Goal: Task Accomplishment & Management: Manage account settings

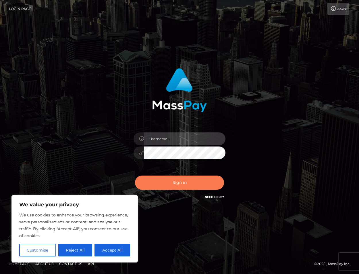
type input "[DOMAIN_NAME]"
click at [180, 184] on button "Sign in" at bounding box center [179, 182] width 89 height 14
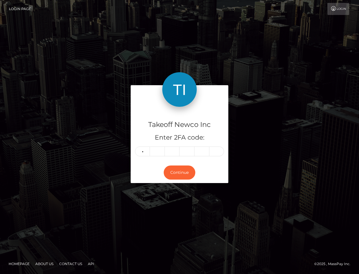
type input "6"
type input "0"
type input "5"
type input "8"
type input "7"
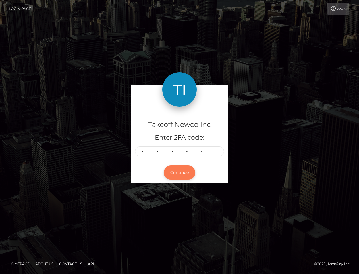
click at [187, 172] on button "Continue" at bounding box center [180, 172] width 32 height 14
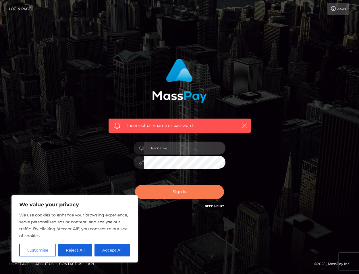
type input "[DOMAIN_NAME]"
click at [182, 186] on button "Sign in" at bounding box center [179, 191] width 89 height 14
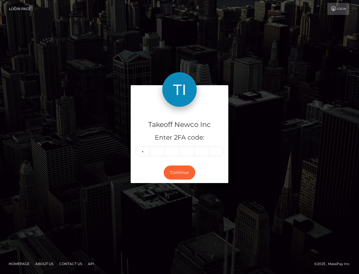
type input "2"
type input "4"
type input "9"
type input "3"
type input "0"
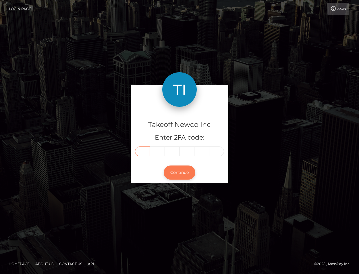
type input "2"
type input "4"
type input "2"
type input "9"
type input "3"
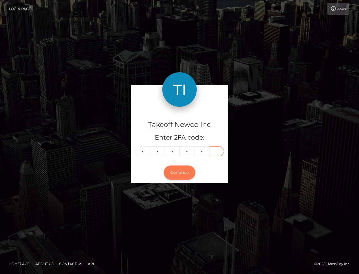
type input "0"
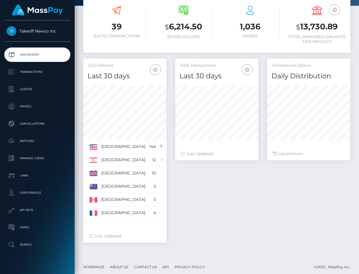
scroll to position [112, 0]
